Goal: Information Seeking & Learning: Learn about a topic

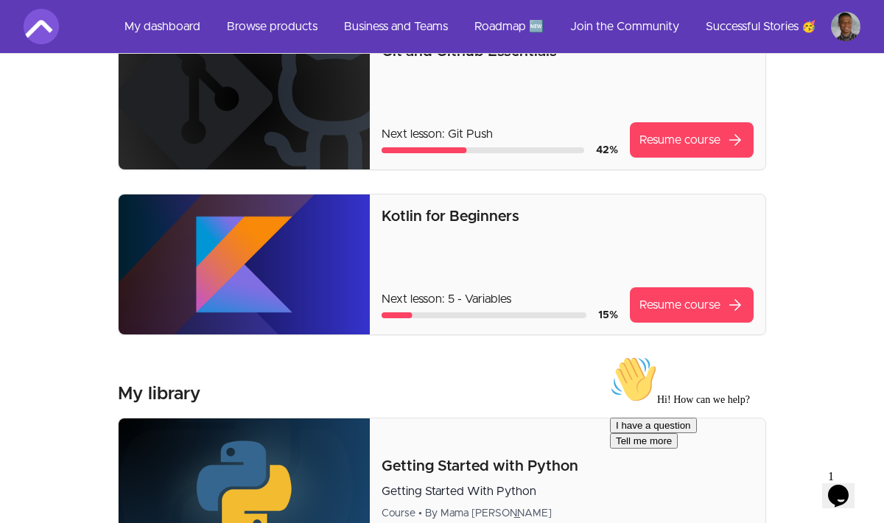
scroll to position [28, 0]
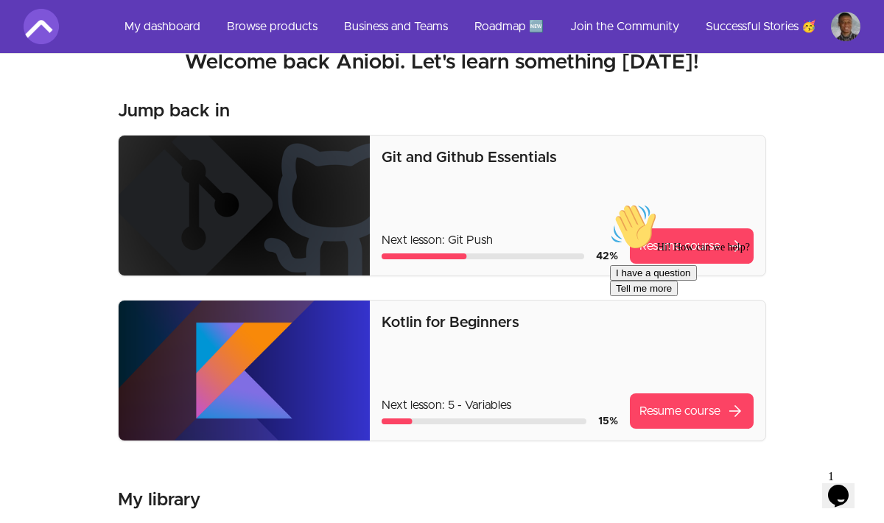
click at [665, 257] on div "Hi! How can we help? I have a question Tell me more" at bounding box center [742, 249] width 265 height 93
click at [675, 238] on div "Hi! How can we help? I have a question Tell me more" at bounding box center [742, 249] width 265 height 93
click at [677, 252] on div "Hi! How can we help? I have a question Tell me more" at bounding box center [742, 249] width 265 height 93
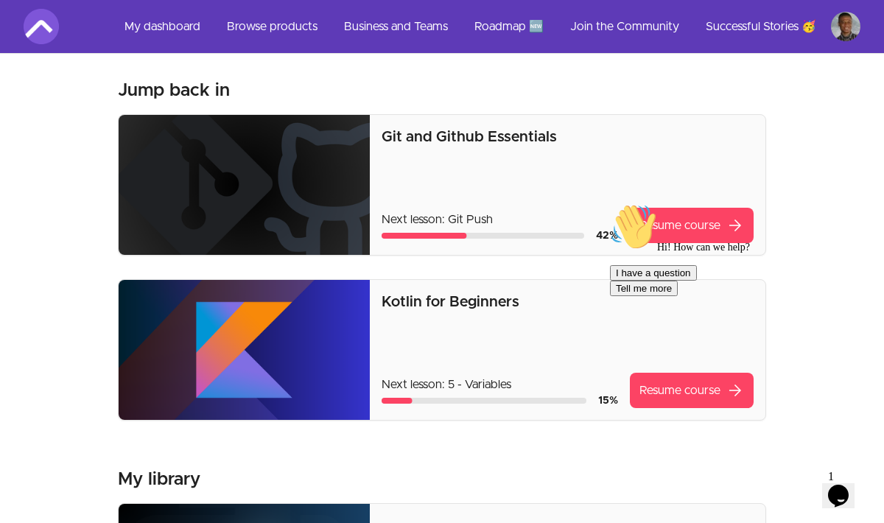
scroll to position [0, 0]
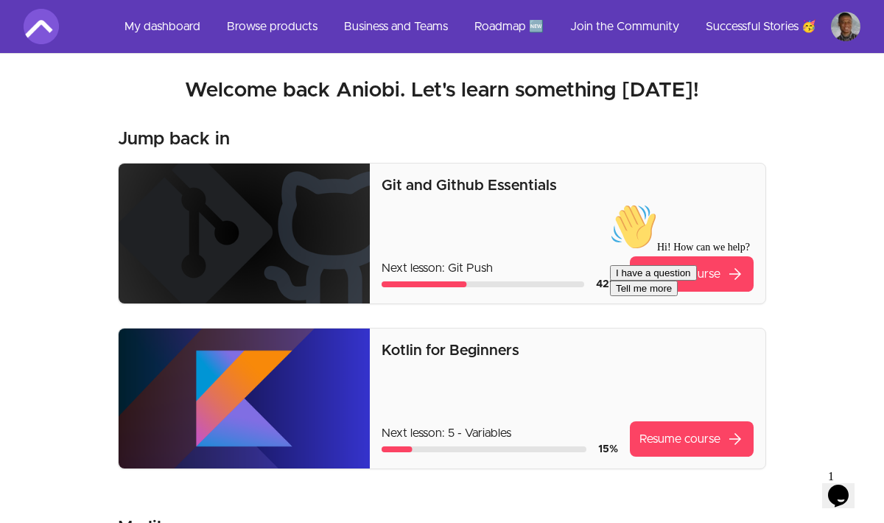
click at [679, 273] on div "Hi! How can we help? I have a question Tell me more" at bounding box center [742, 249] width 265 height 93
click at [735, 271] on div "Hi! How can we help? I have a question Tell me more" at bounding box center [742, 249] width 265 height 93
click at [700, 270] on div "Hi! How can we help? I have a question Tell me more" at bounding box center [742, 249] width 265 height 93
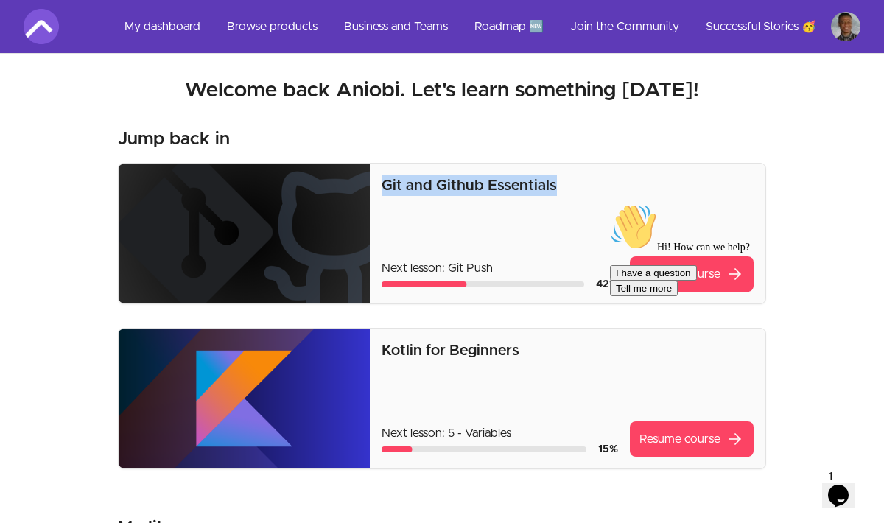
drag, startPoint x: 549, startPoint y: 183, endPoint x: 379, endPoint y: 183, distance: 170.8
click at [379, 183] on div "Git and Github Essentials Next lesson: Git Push 42 % Resume course arrow_forward" at bounding box center [567, 233] width 395 height 140
copy p "Git and Github Essentials"
click at [181, 27] on link "My dashboard" at bounding box center [162, 26] width 99 height 35
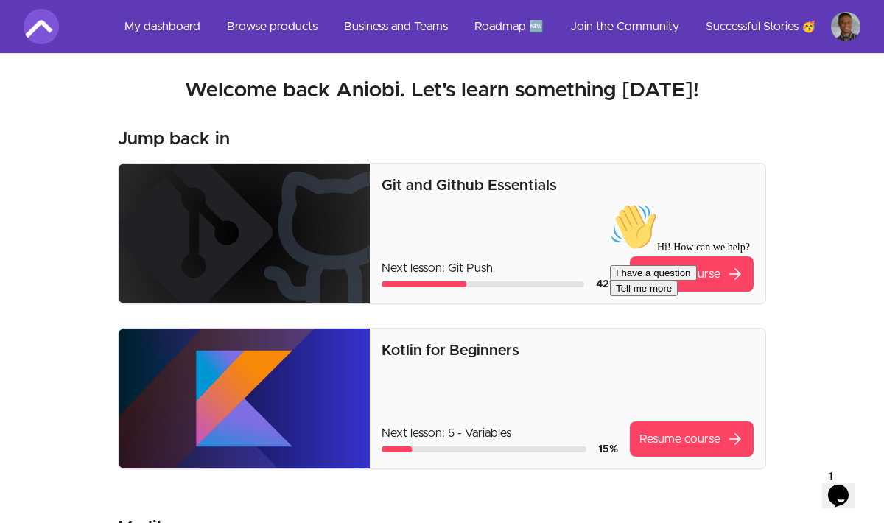
click at [678, 266] on div "Hi! How can we help? I have a question Tell me more" at bounding box center [742, 249] width 265 height 93
click at [44, 30] on img at bounding box center [41, 26] width 35 height 35
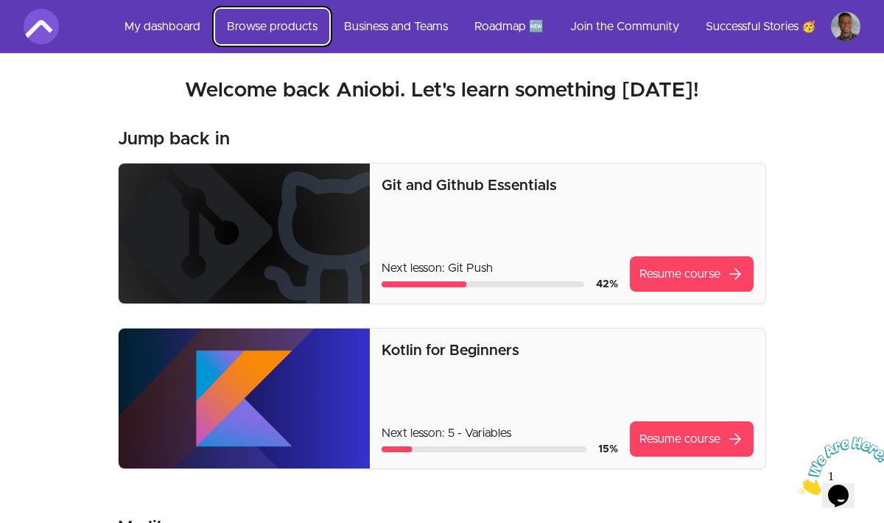
click at [262, 29] on link "Browse products" at bounding box center [272, 26] width 114 height 35
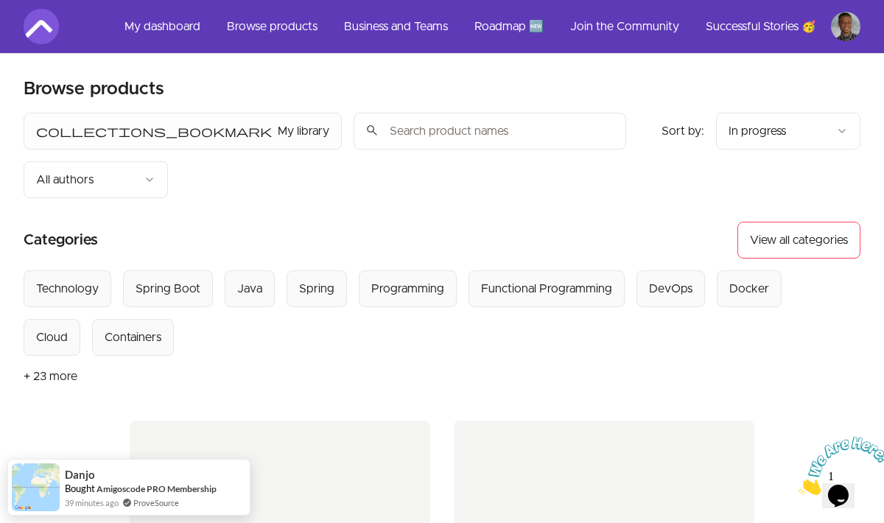
click at [353, 127] on input "search" at bounding box center [489, 131] width 272 height 37
paste input "Git and Github Essentials"
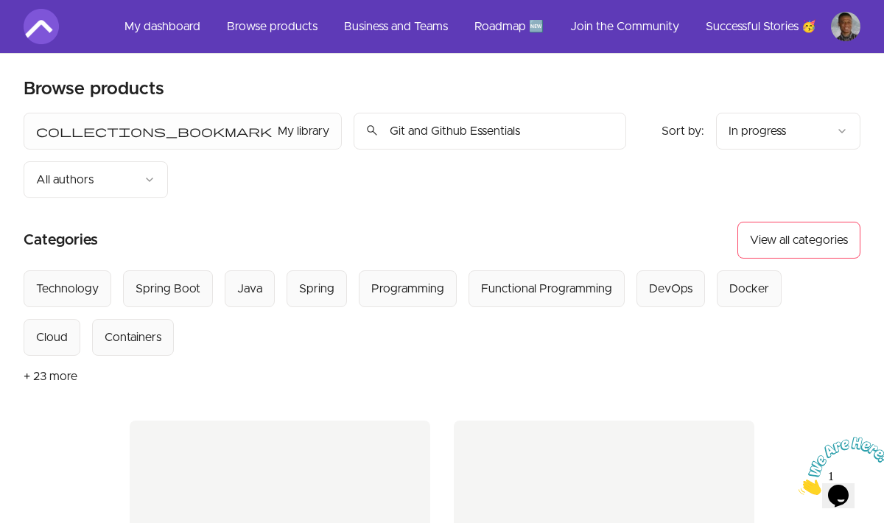
type input "Git and Github Essentials"
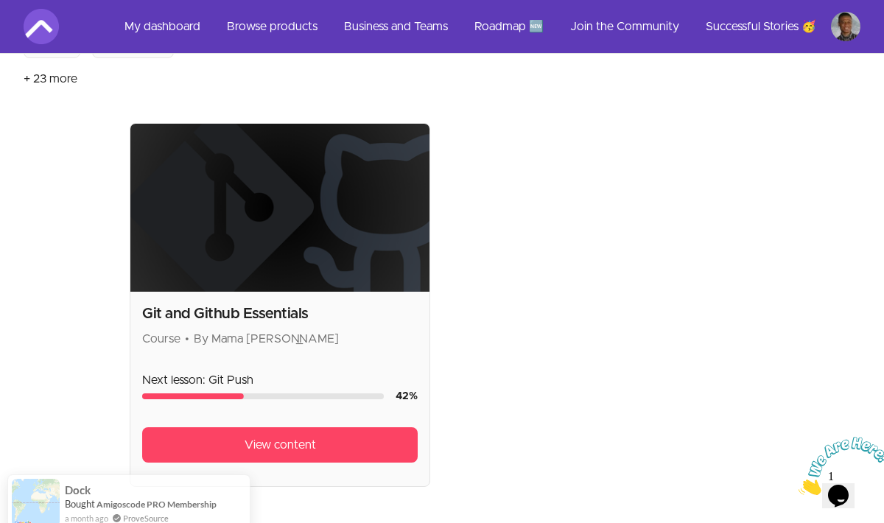
scroll to position [307, 0]
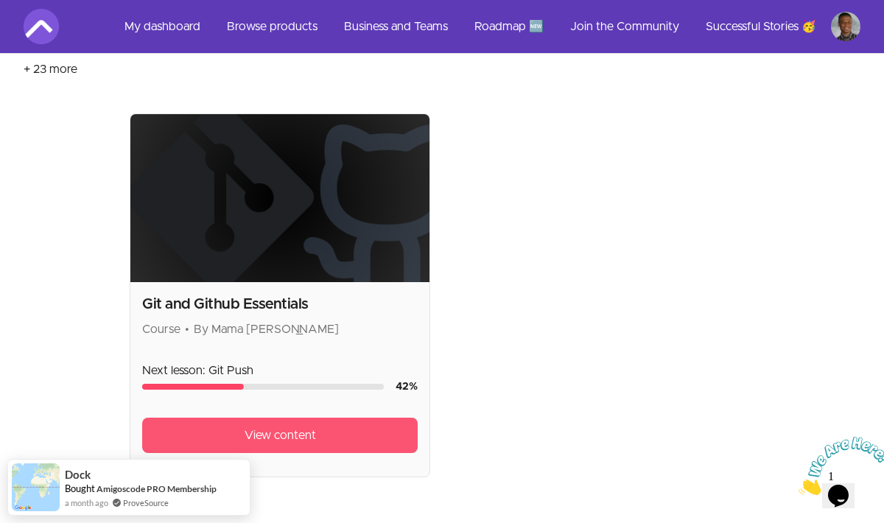
click at [275, 426] on span "View content" at bounding box center [279, 435] width 71 height 18
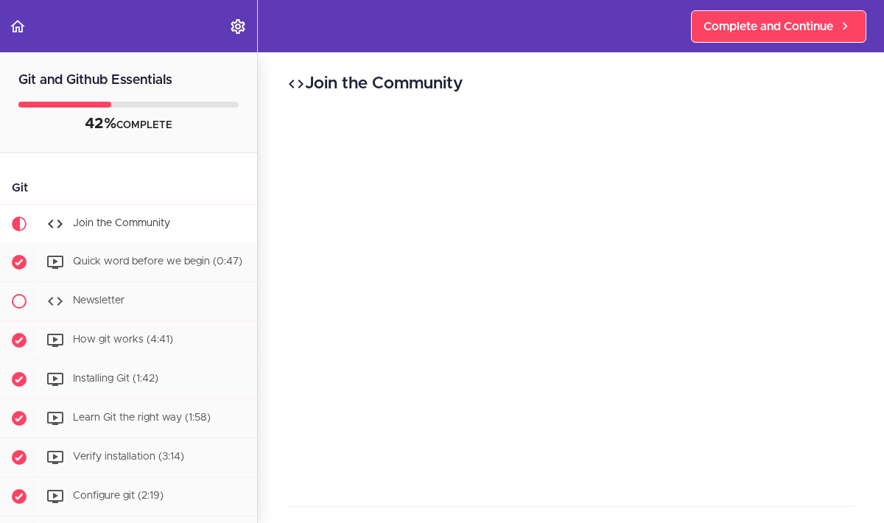
click at [120, 222] on span "Join the Community" at bounding box center [121, 223] width 97 height 10
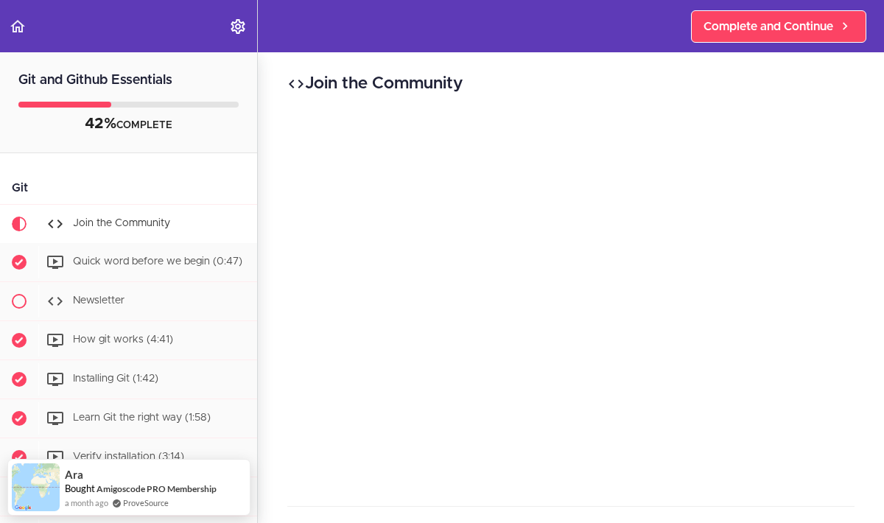
click at [92, 222] on span "Join the Community" at bounding box center [121, 223] width 97 height 10
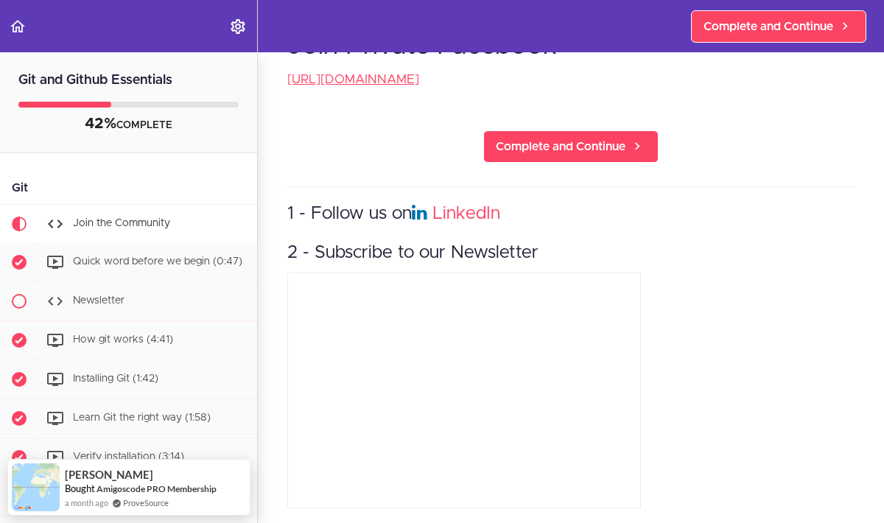
scroll to position [509, 0]
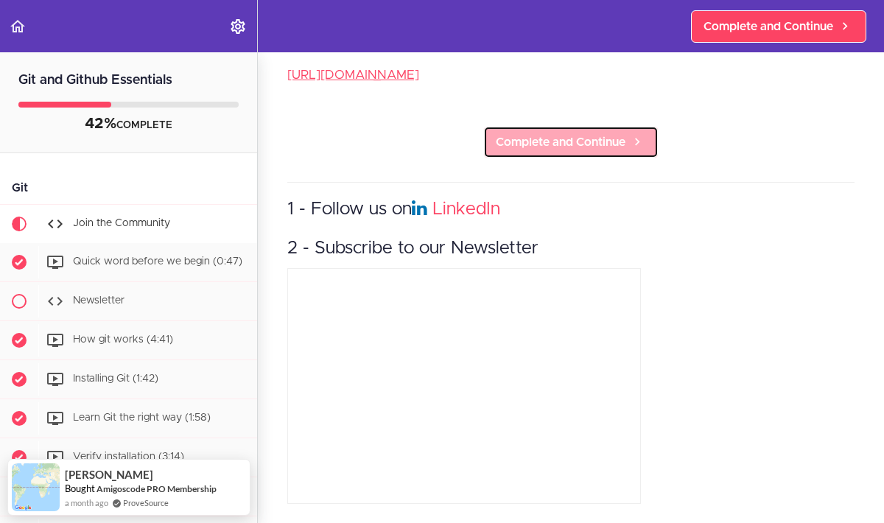
click at [611, 147] on span "Complete and Continue" at bounding box center [561, 142] width 130 height 18
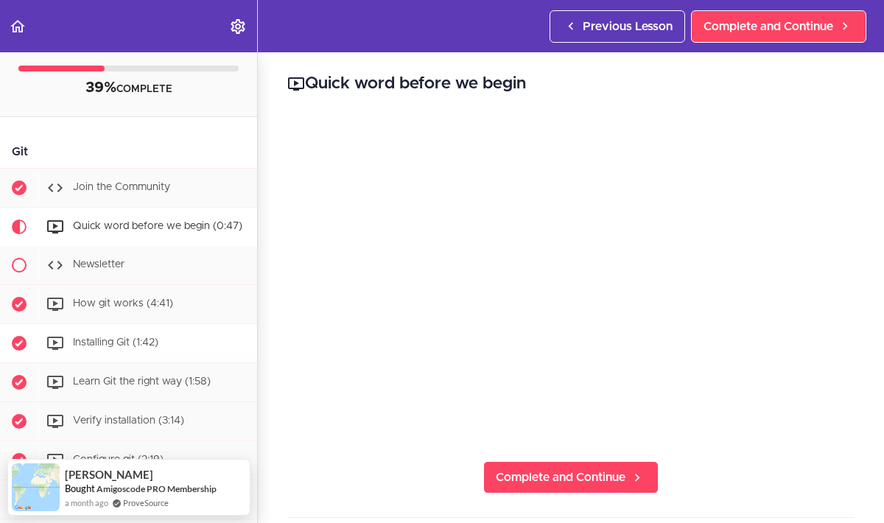
scroll to position [35, 0]
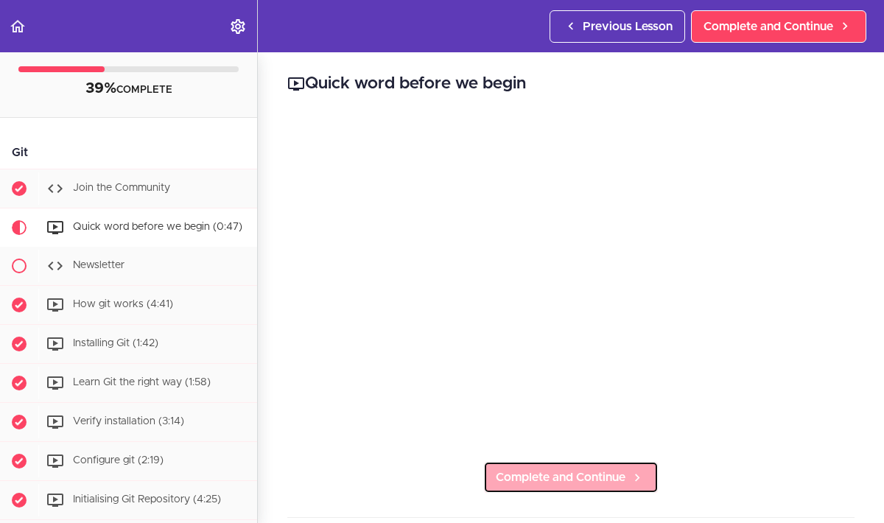
click at [588, 481] on span "Complete and Continue" at bounding box center [561, 477] width 130 height 18
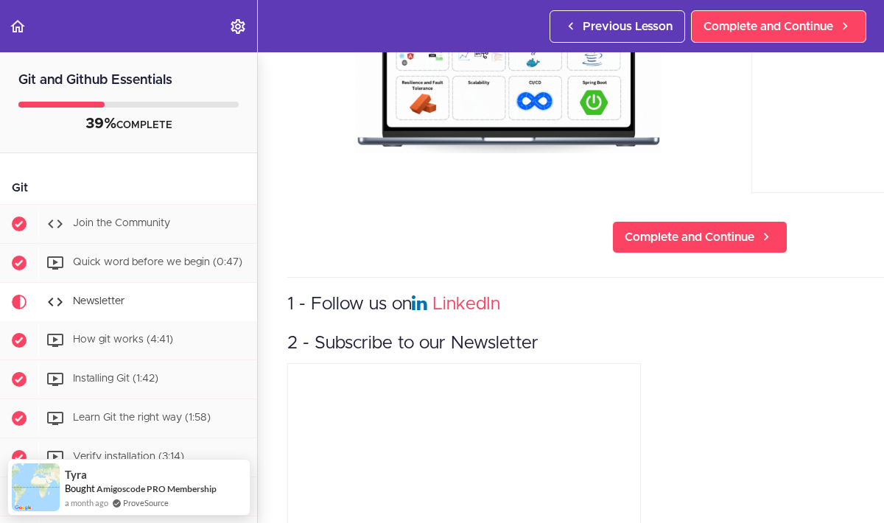
scroll to position [222, 0]
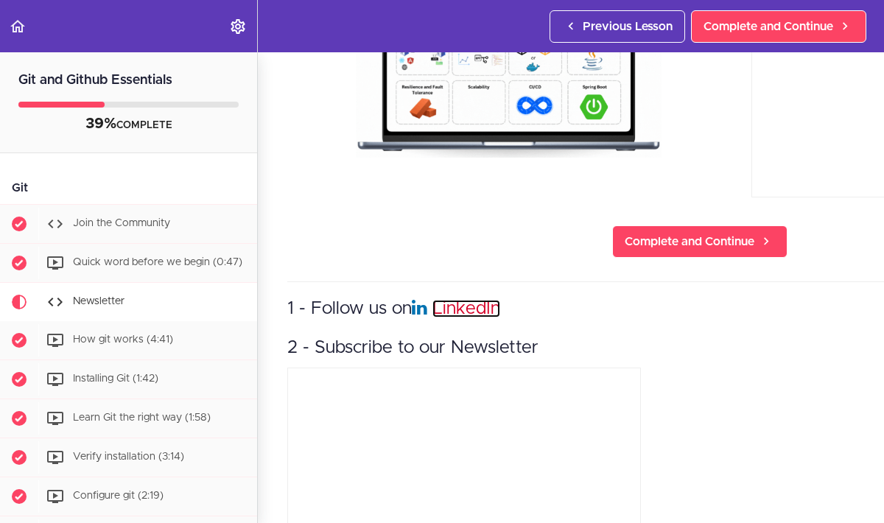
click at [448, 312] on link "LinkedIn" at bounding box center [466, 309] width 68 height 18
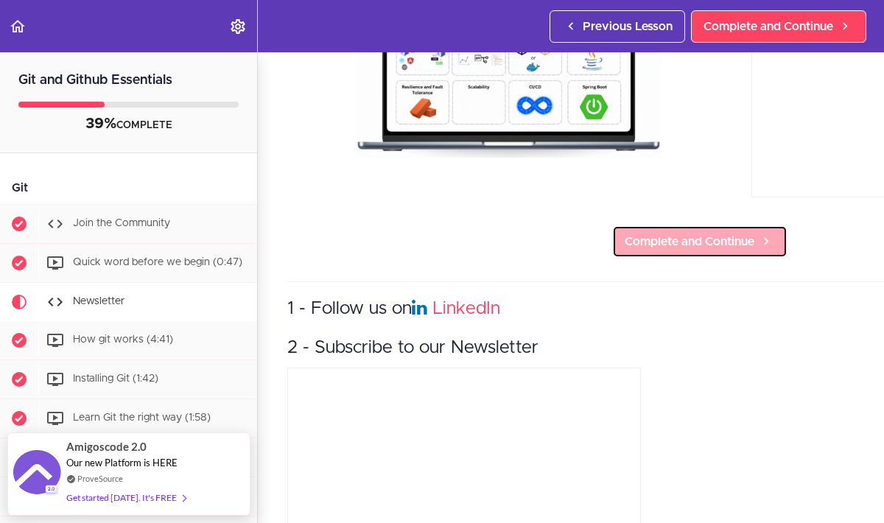
click at [702, 239] on span "Complete and Continue" at bounding box center [689, 242] width 130 height 18
